Goal: Use online tool/utility: Utilize a website feature to perform a specific function

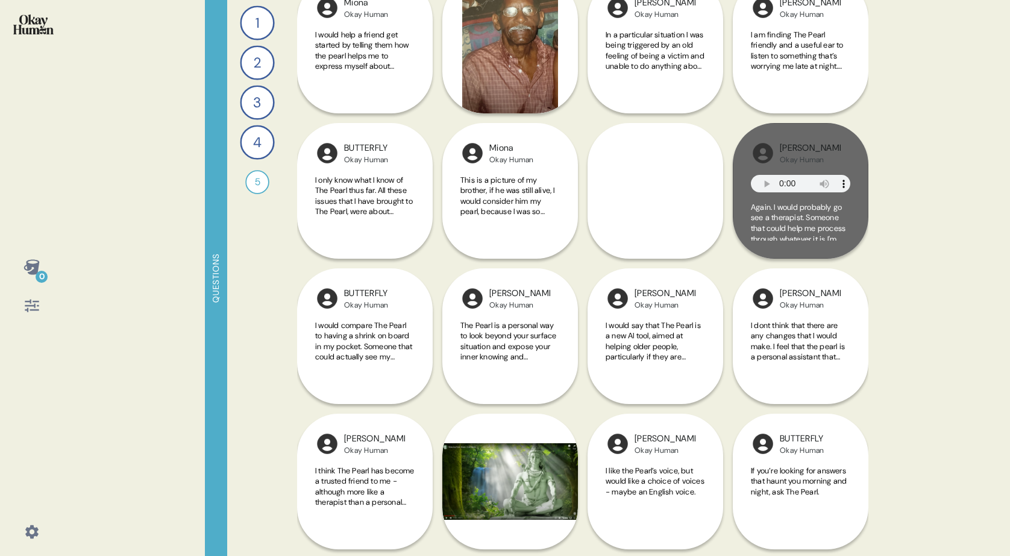
scroll to position [541, 0]
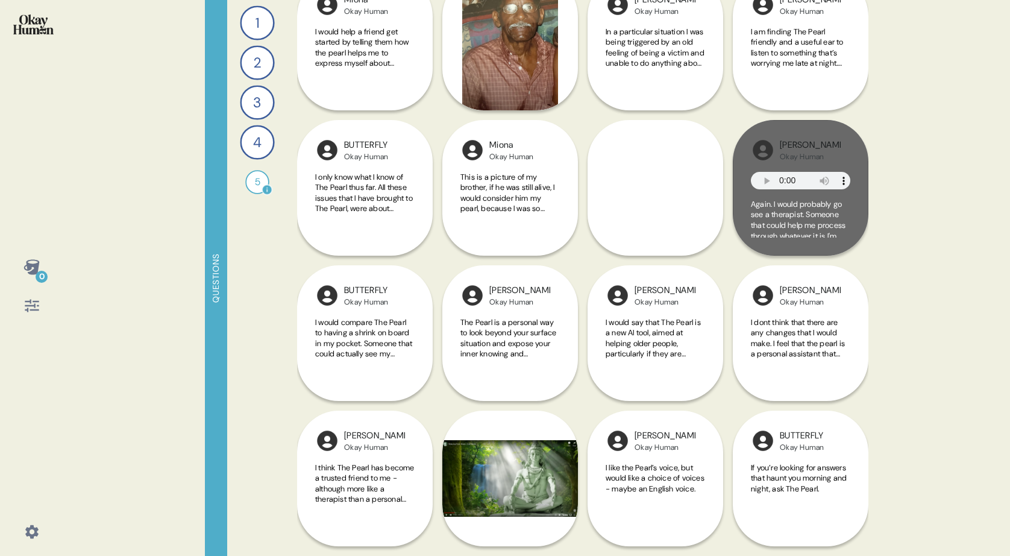
click at [260, 183] on div "5" at bounding box center [257, 182] width 24 height 24
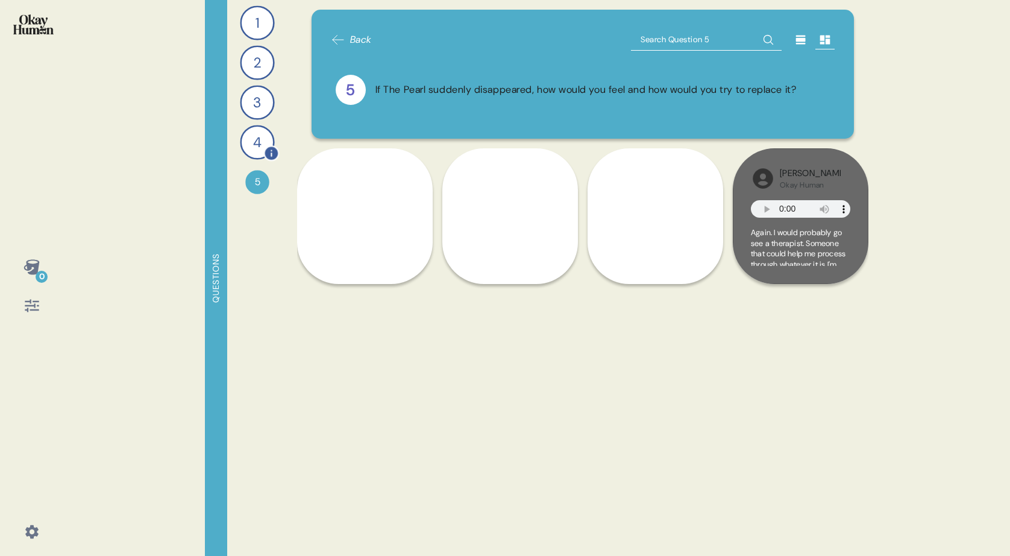
click at [254, 140] on div "4" at bounding box center [257, 142] width 34 height 34
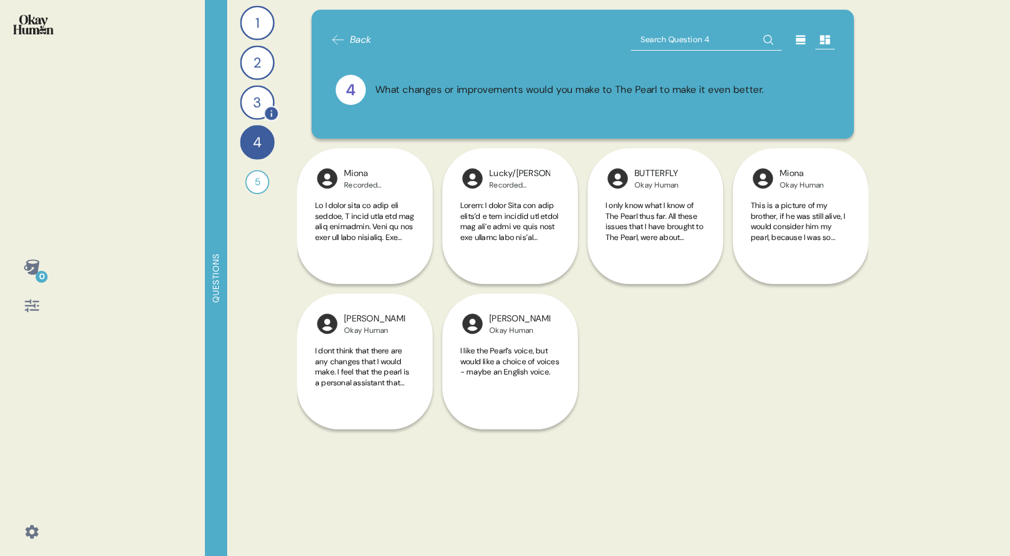
click at [248, 95] on div "3" at bounding box center [257, 102] width 34 height 34
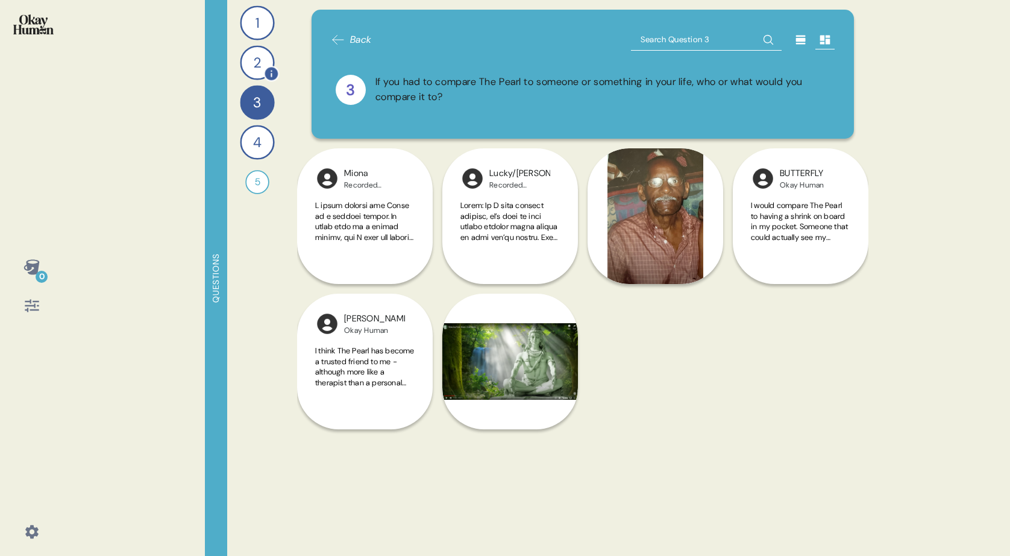
click at [258, 58] on div "2" at bounding box center [257, 62] width 34 height 34
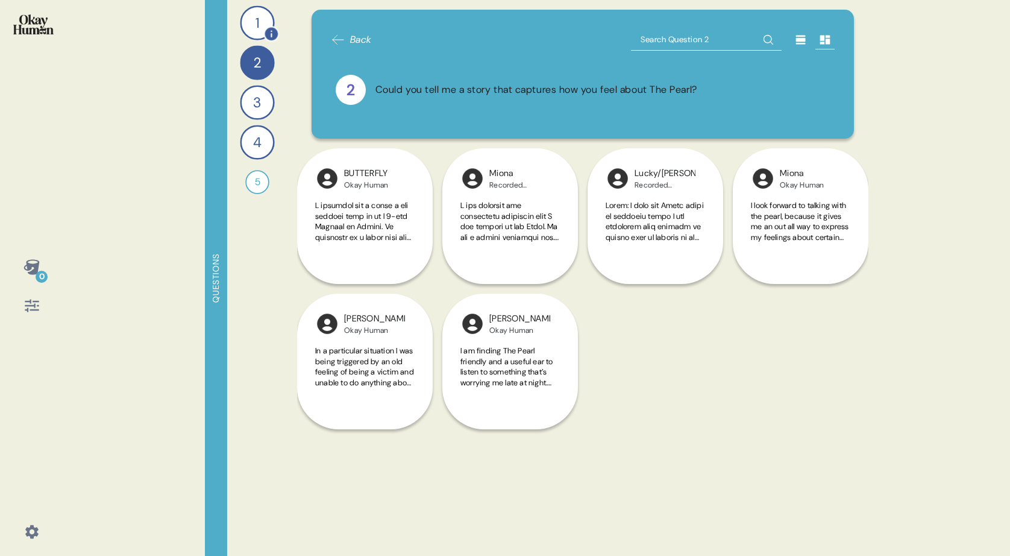
click at [263, 19] on div "1" at bounding box center [257, 22] width 34 height 34
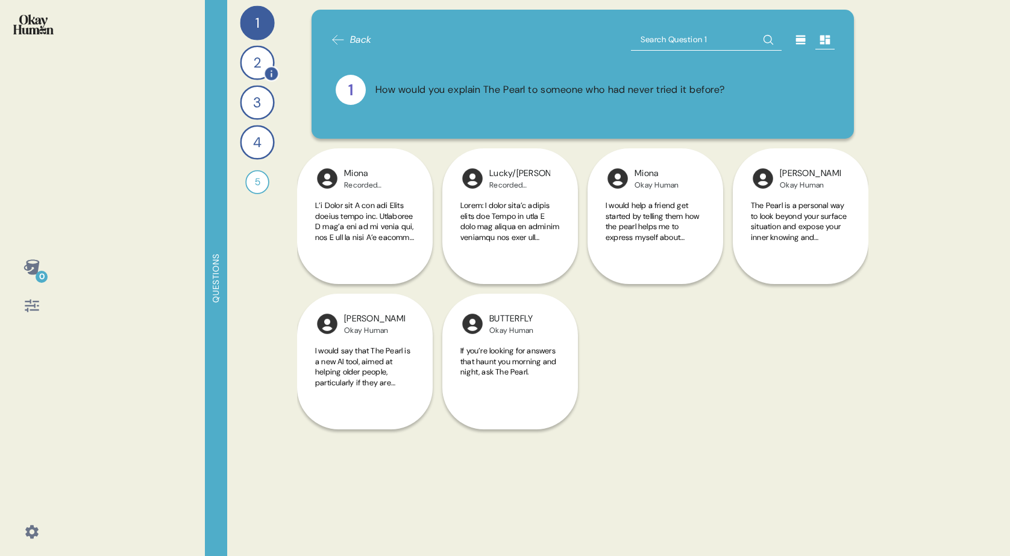
click at [261, 55] on div "2" at bounding box center [257, 62] width 34 height 34
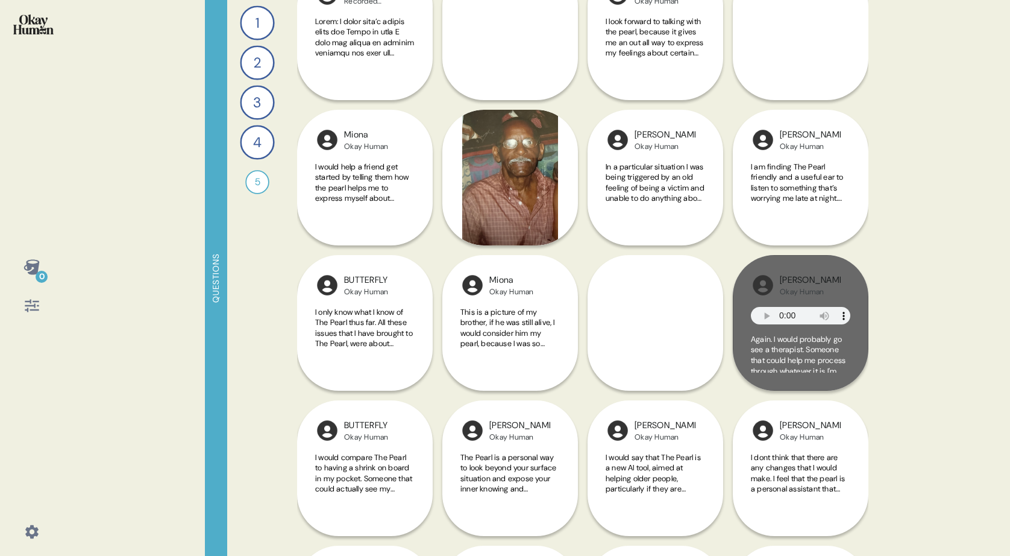
scroll to position [541, 0]
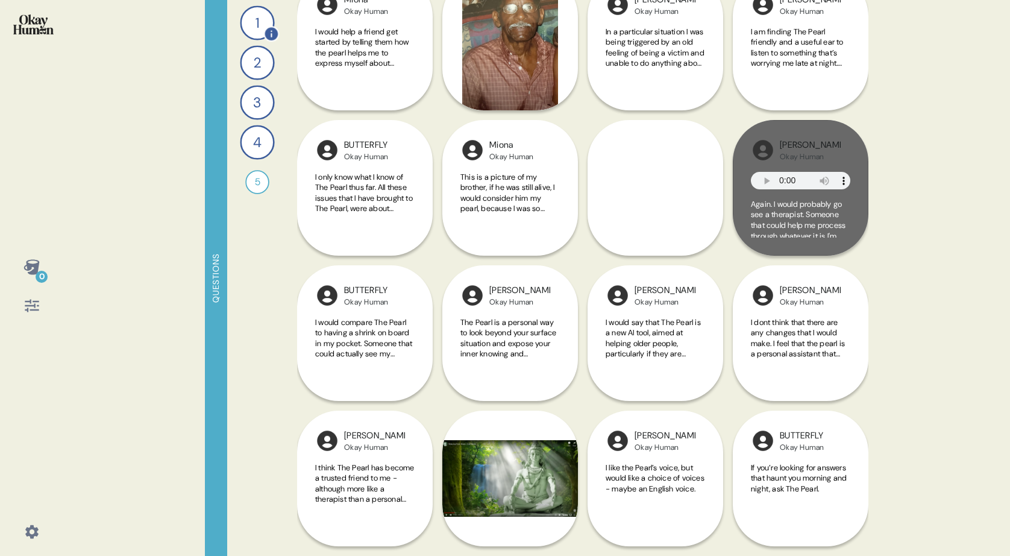
click at [259, 15] on div "1" at bounding box center [257, 22] width 34 height 34
